Goal: Task Accomplishment & Management: Manage account settings

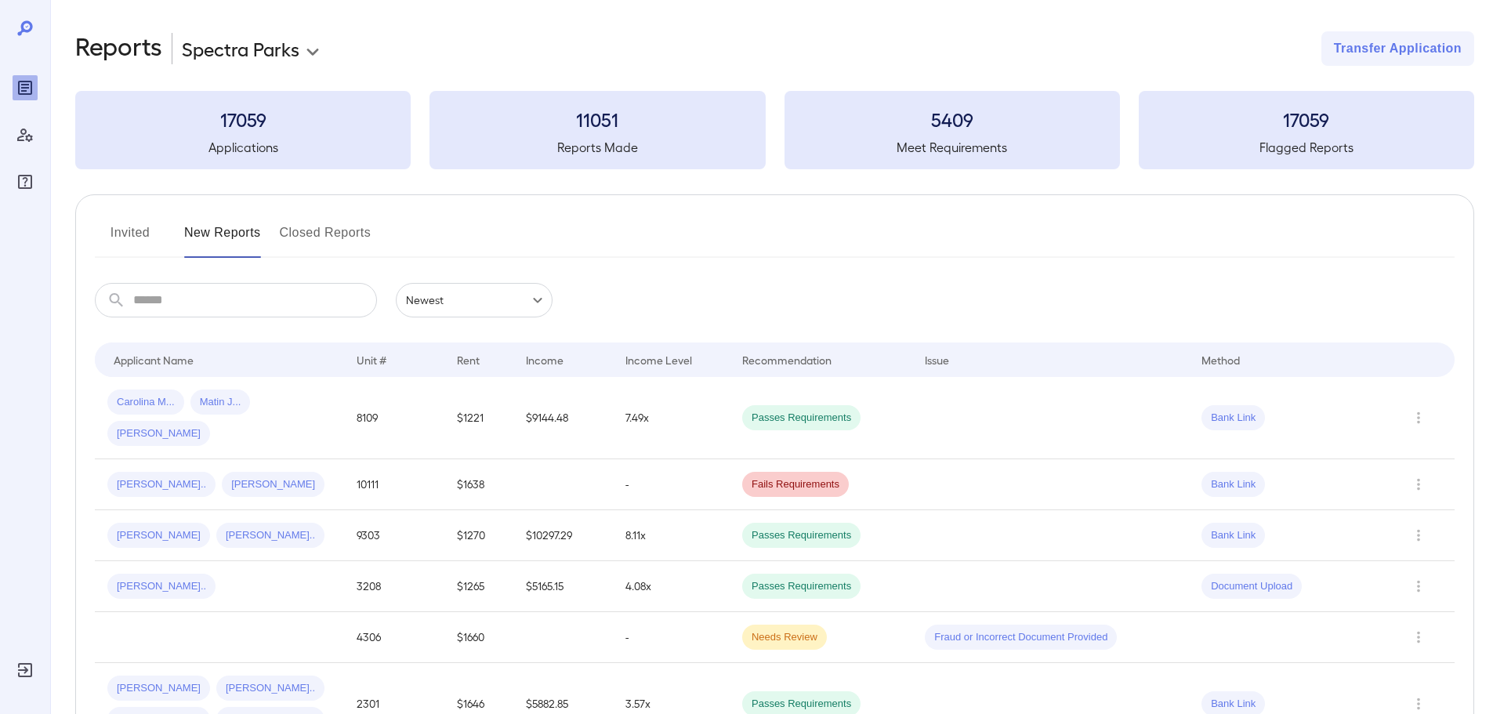
click at [120, 238] on button "Invited" at bounding box center [130, 239] width 71 height 38
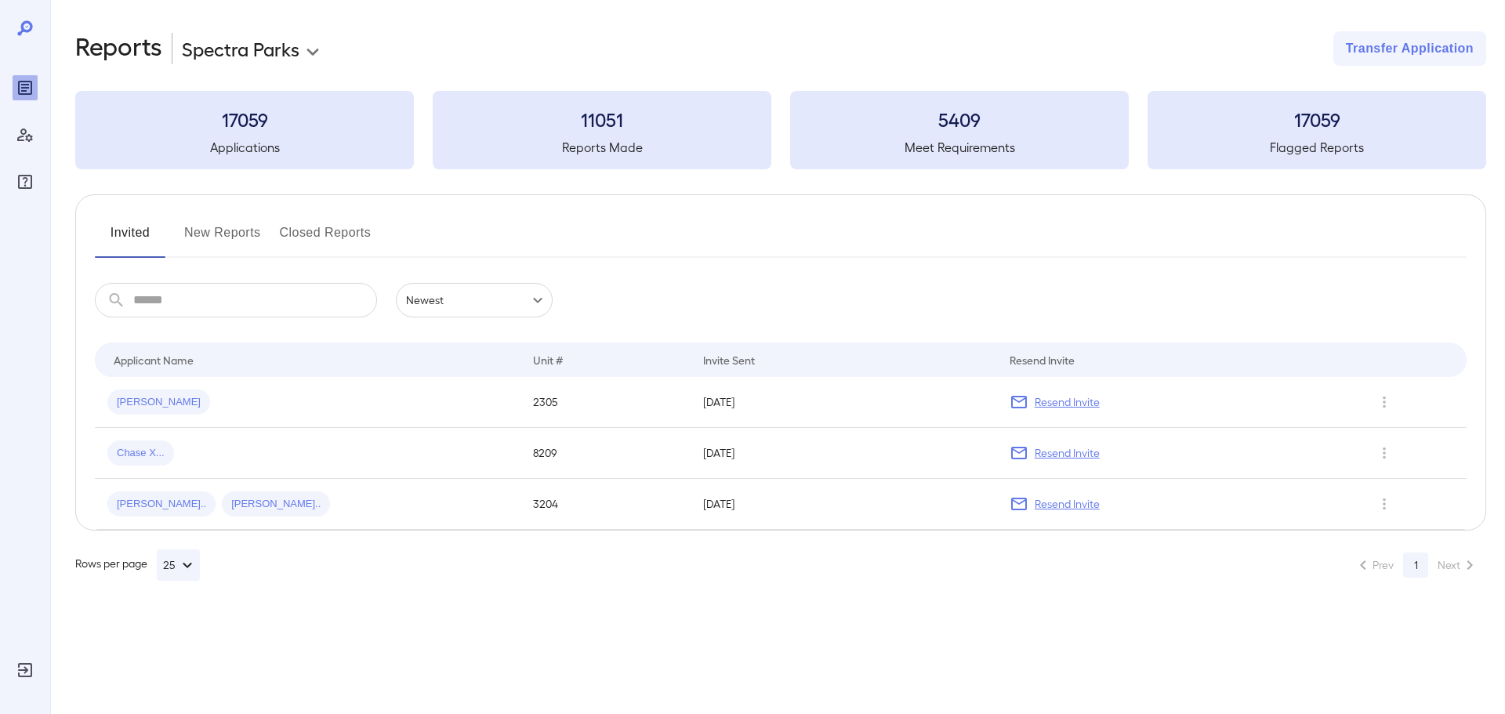
click at [220, 249] on button "New Reports" at bounding box center [222, 239] width 77 height 38
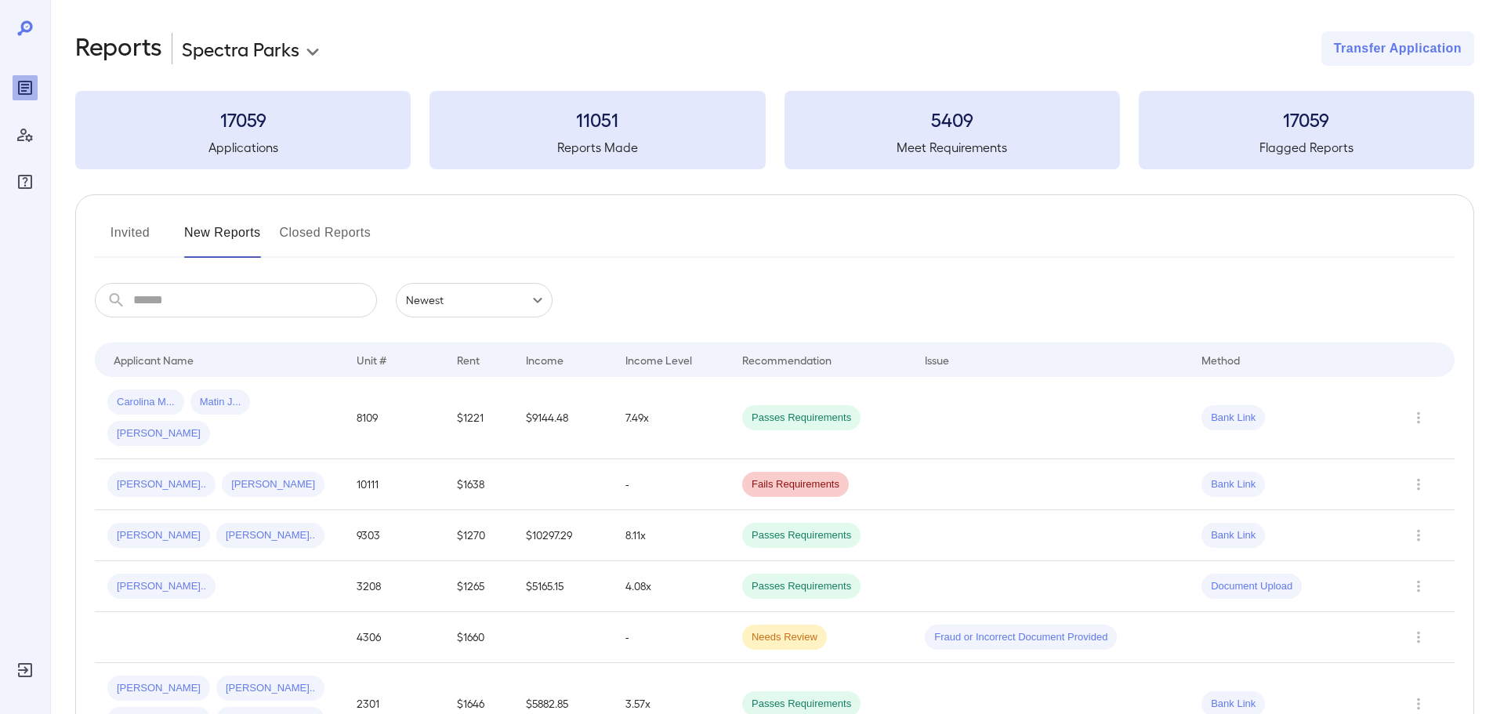
click at [125, 234] on button "Invited" at bounding box center [130, 239] width 71 height 38
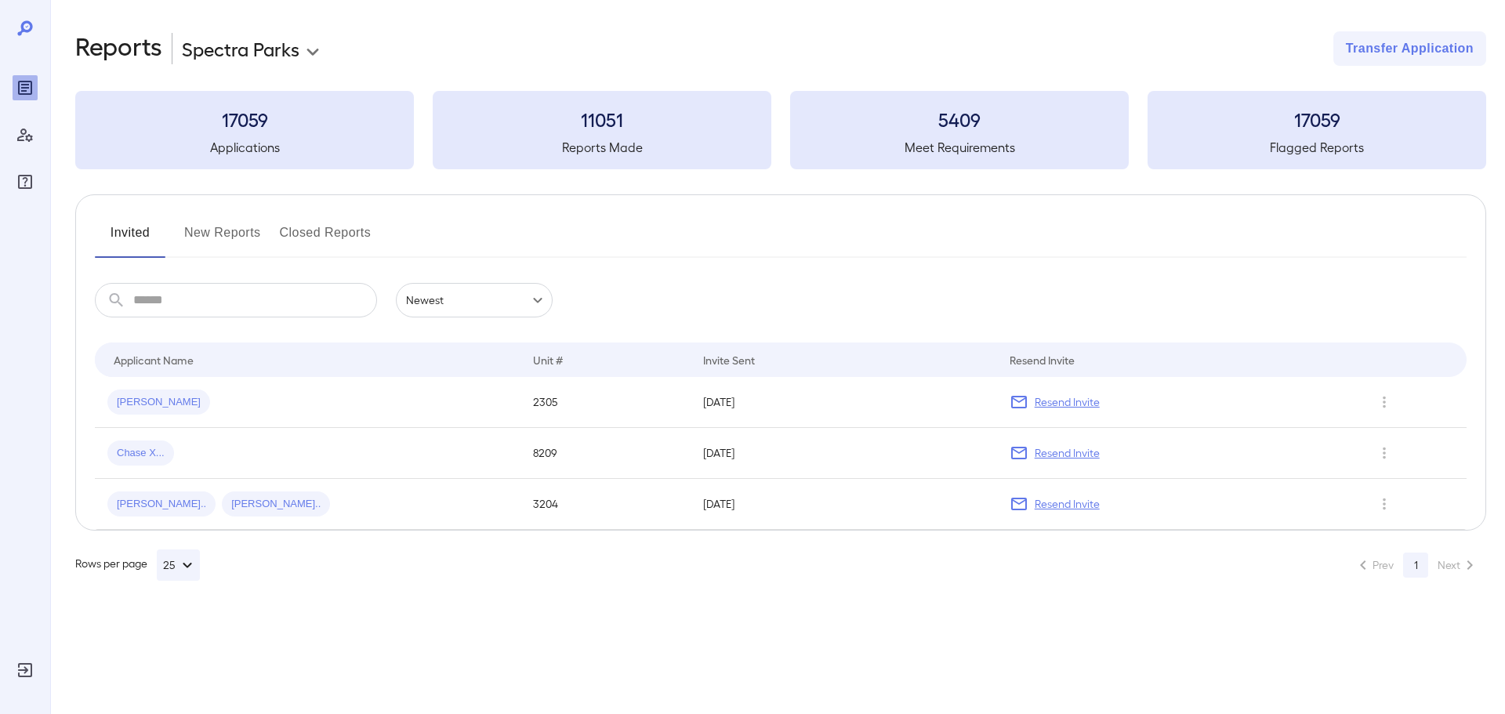
click at [187, 241] on button "New Reports" at bounding box center [222, 239] width 77 height 38
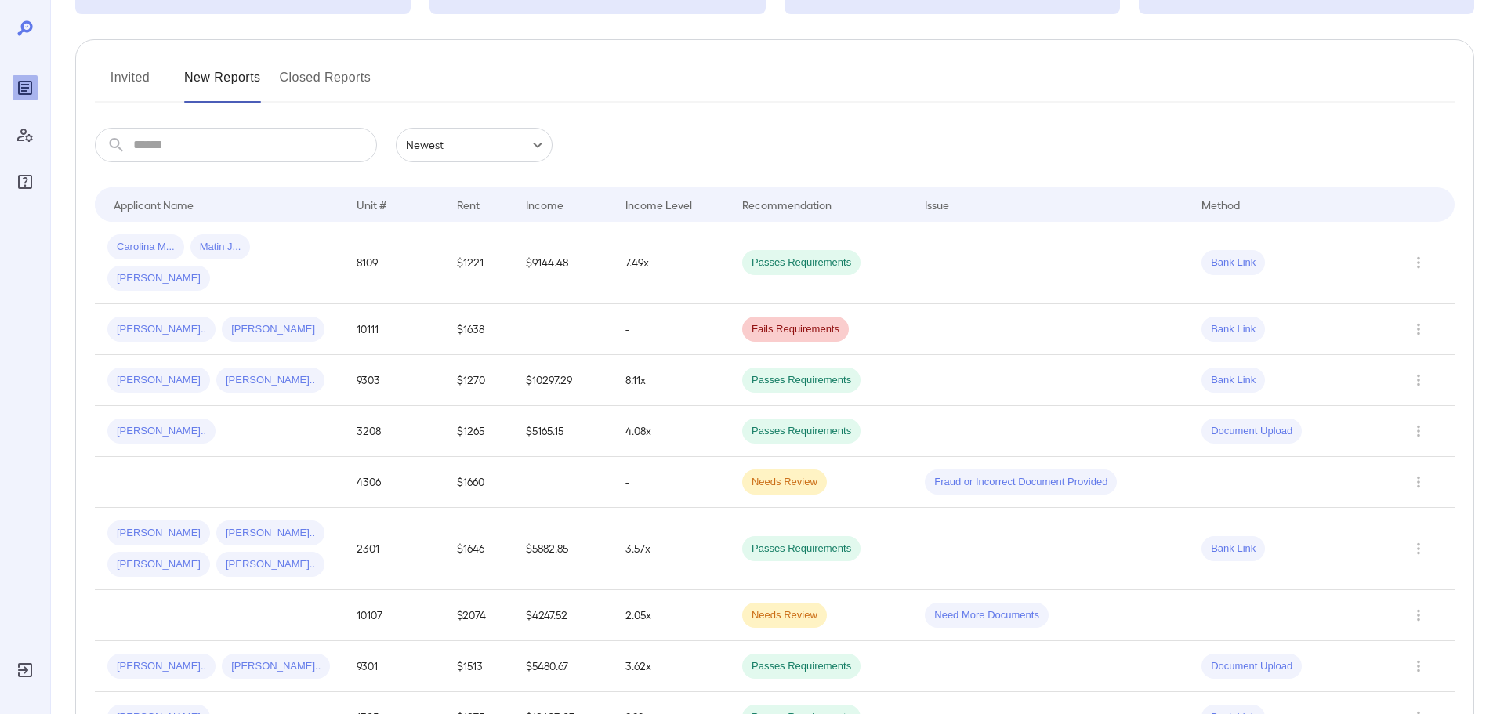
scroll to position [157, 0]
